Goal: Information Seeking & Learning: Learn about a topic

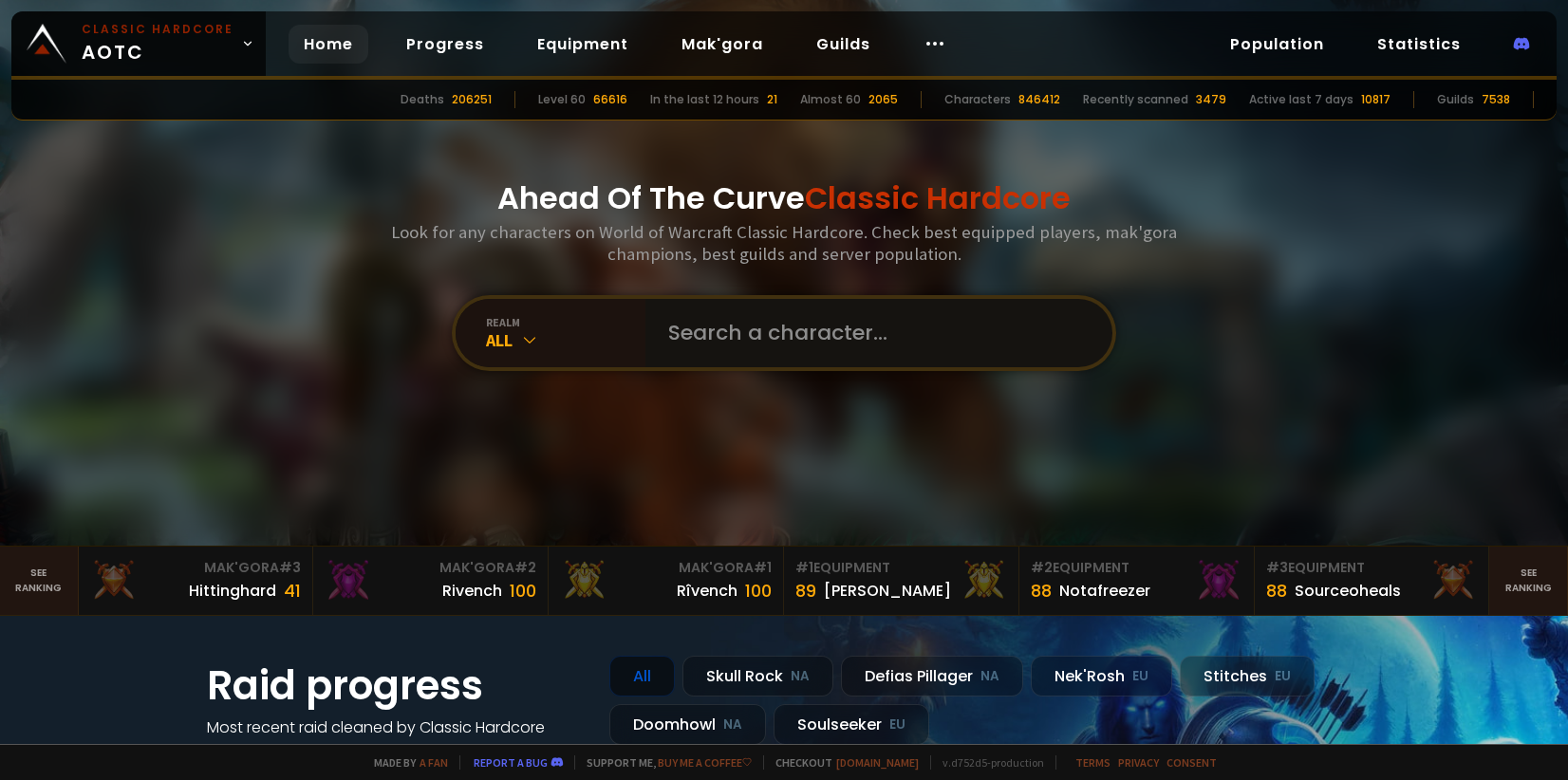
click at [754, 334] on input "text" at bounding box center [873, 333] width 433 height 68
type input "gardengaurd"
click at [471, 574] on div "Mak'Gora # 2" at bounding box center [431, 568] width 212 height 20
click at [704, 573] on div "Mak'Gora # 1" at bounding box center [666, 568] width 212 height 20
